Goal: Task Accomplishment & Management: Complete application form

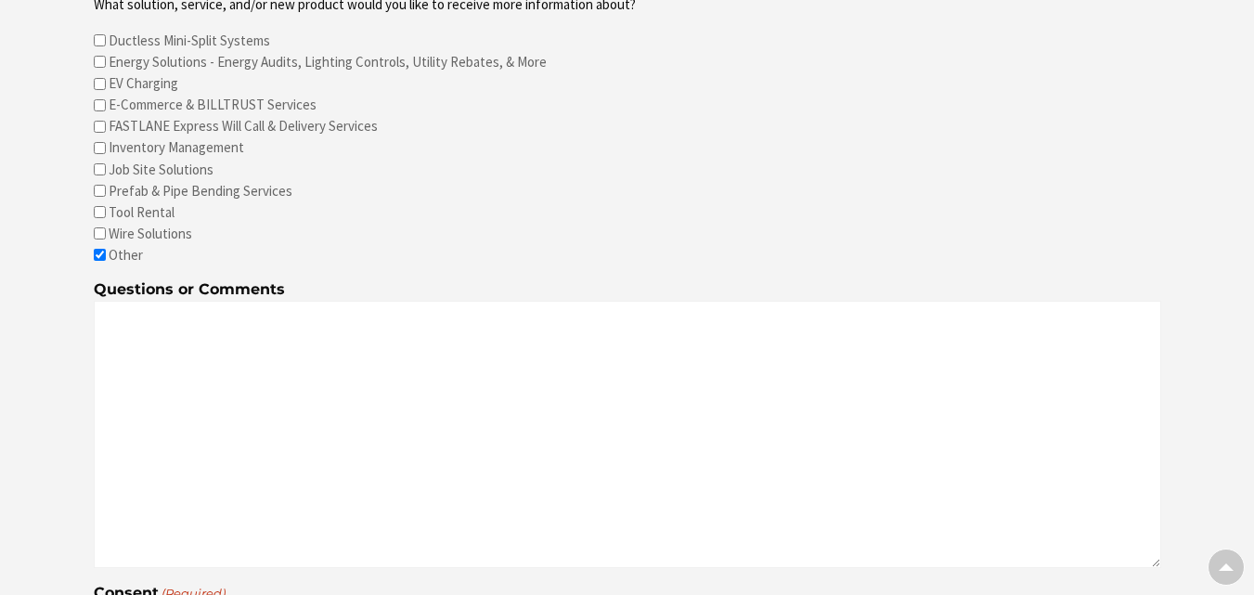
click at [62, 383] on div at bounding box center [627, 72] width 1254 height 1345
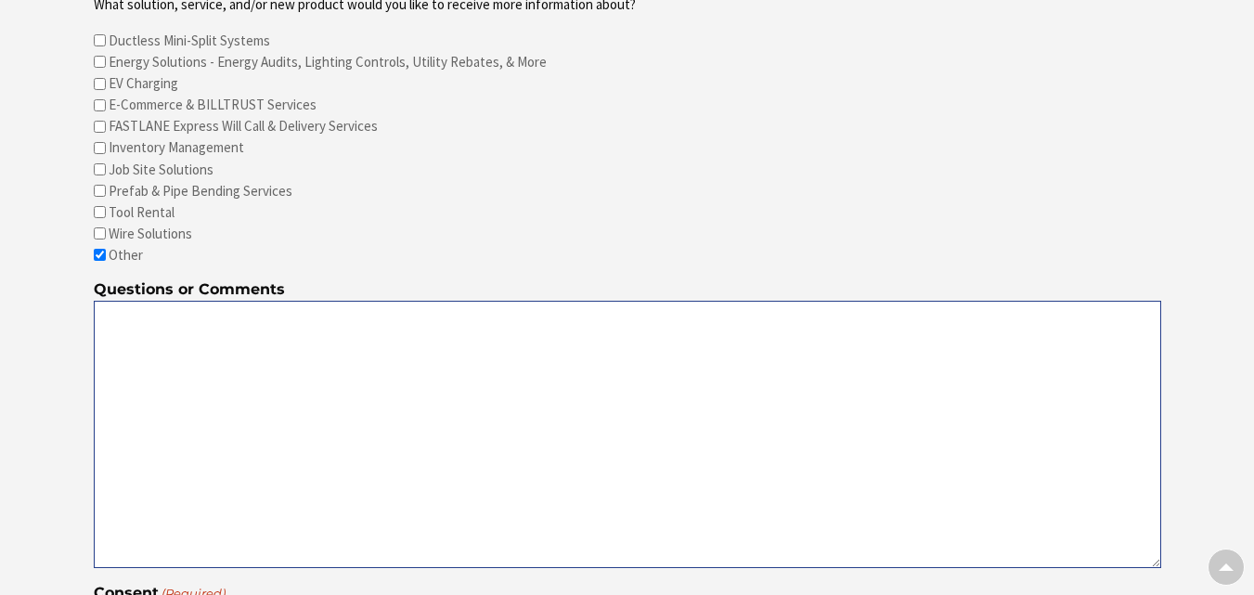
click at [331, 395] on textarea "Questions or Comments" at bounding box center [628, 434] width 1068 height 267
paste textarea "Please FWD to the customer financing manager (they’ll want to see this) This cu…"
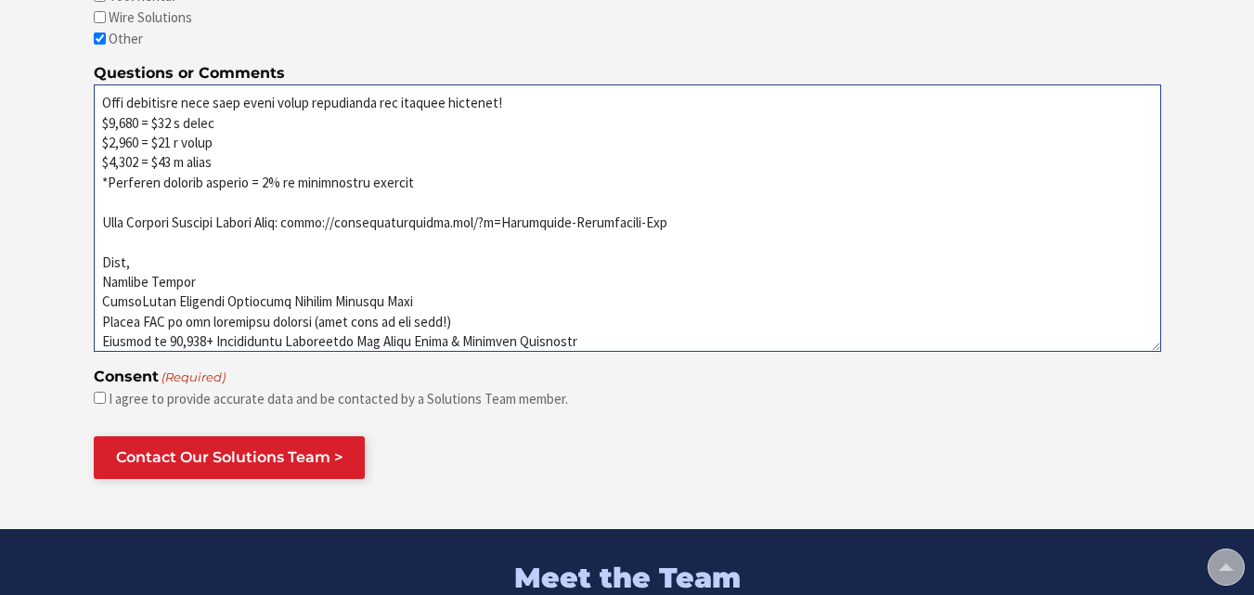
type textarea "Please FWD to the customer financing manager (they’ll want to see this) This cu…"
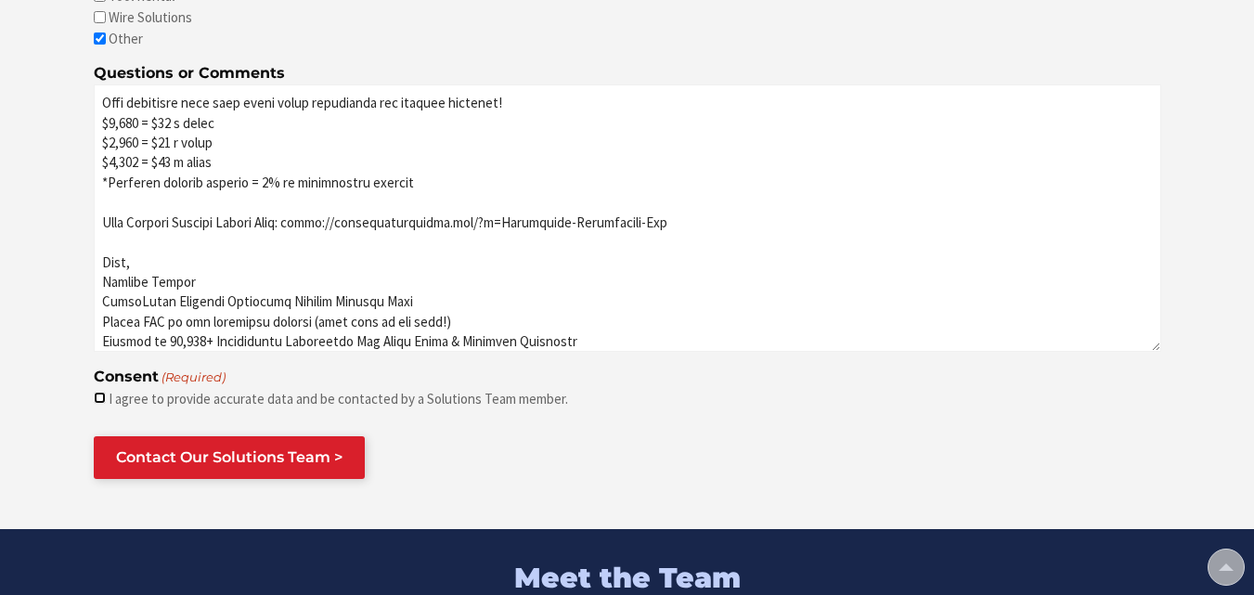
click at [97, 401] on input "I agree to provide accurate data and be contacted by a Solutions Team member." at bounding box center [100, 398] width 12 height 12
checkbox input "true"
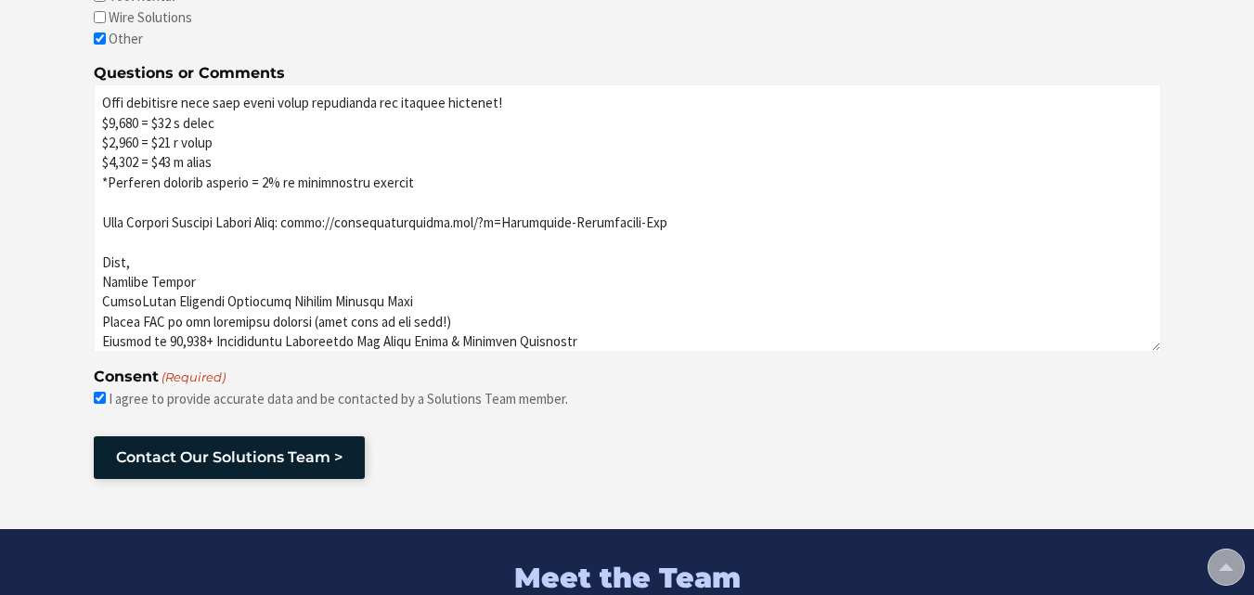
click at [147, 440] on input "Contact Our Solutions Team >" at bounding box center [229, 457] width 271 height 43
click at [150, 443] on input "Contact Our Solutions Team >" at bounding box center [229, 457] width 271 height 43
click at [151, 444] on input "Contact Our Solutions Team >" at bounding box center [229, 457] width 271 height 43
